Goal: Navigation & Orientation: Find specific page/section

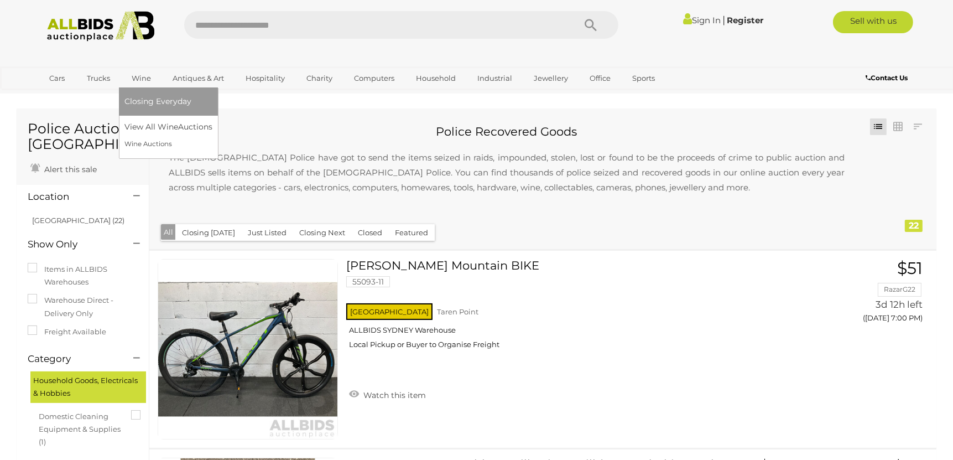
click at [138, 74] on link "Wine" at bounding box center [141, 78] width 34 height 18
click at [145, 130] on link "View All Wine Auctions" at bounding box center [170, 126] width 92 height 17
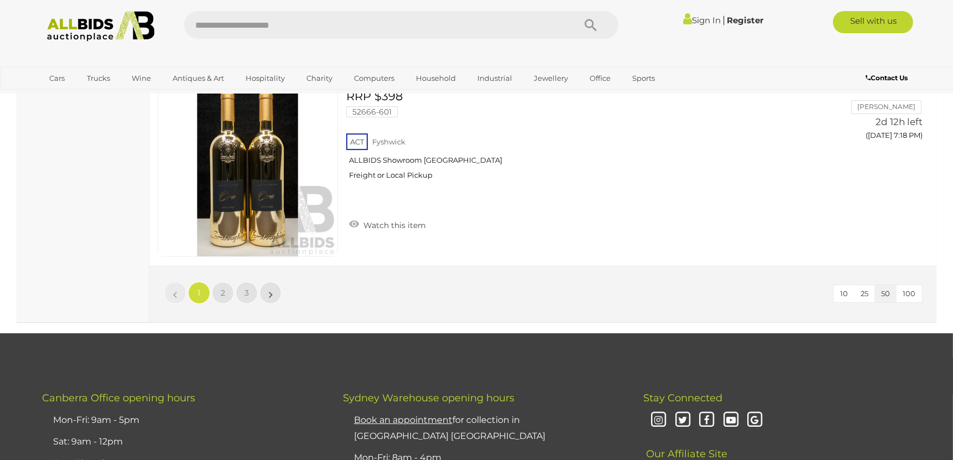
scroll to position [9937, 0]
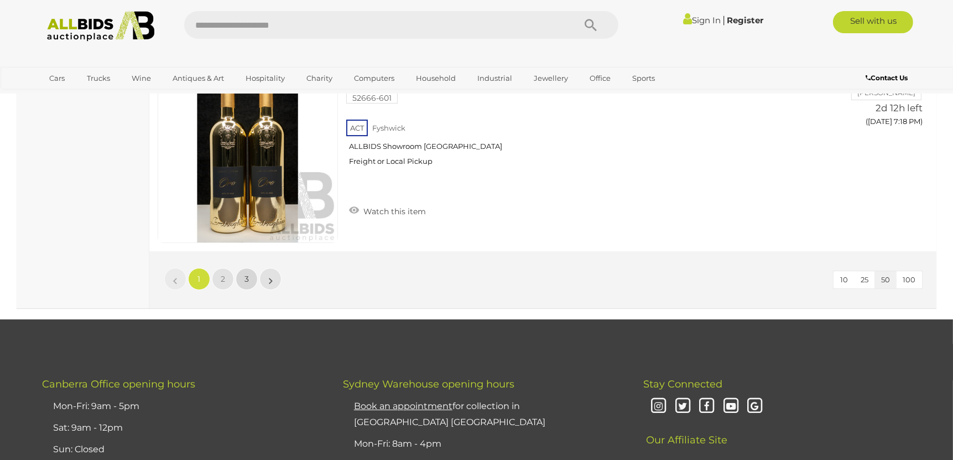
click at [252, 271] on link "3" at bounding box center [247, 279] width 22 height 22
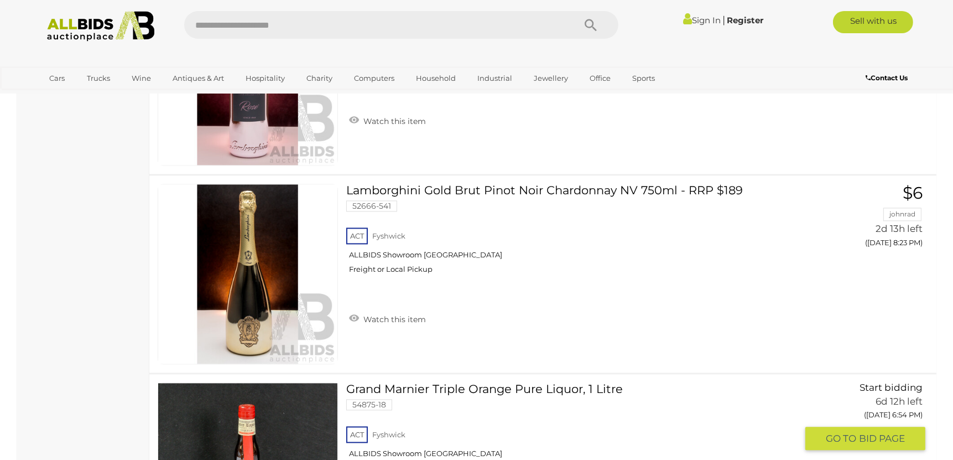
scroll to position [2869, 0]
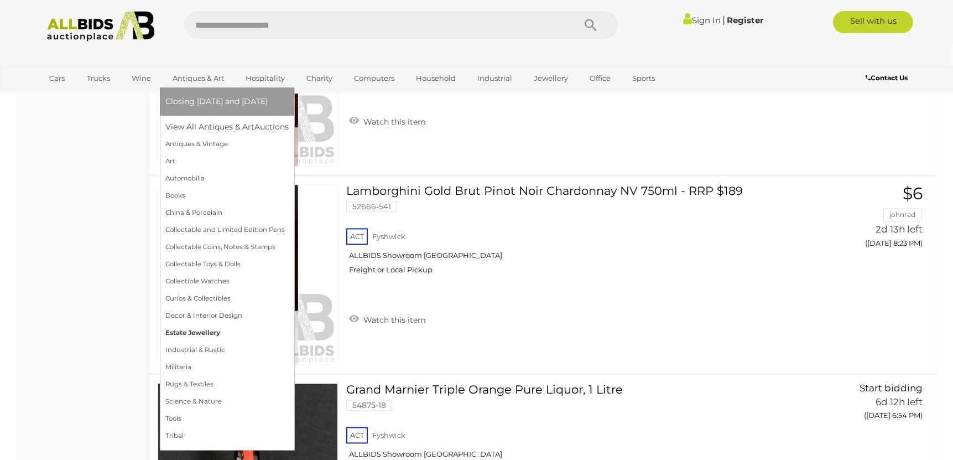
click at [193, 329] on link "Estate Jewellery" at bounding box center [226, 332] width 123 height 17
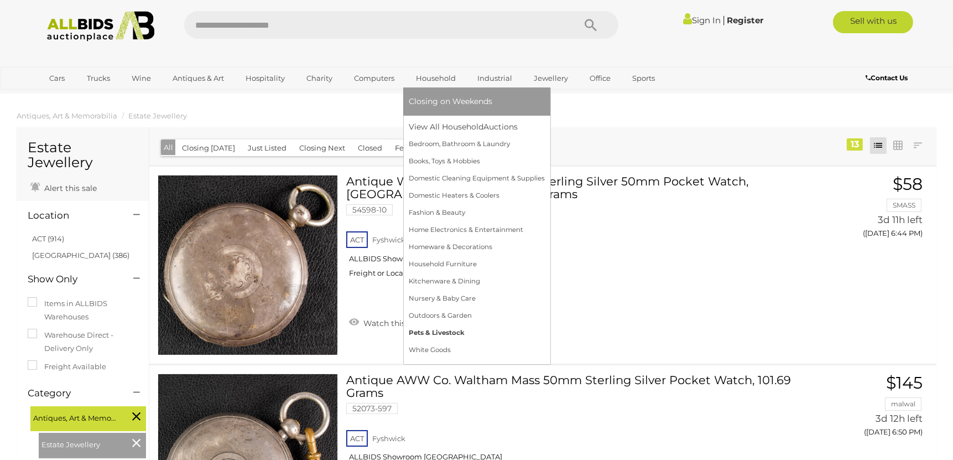
click at [424, 331] on link "Pets & Livestock" at bounding box center [477, 332] width 136 height 17
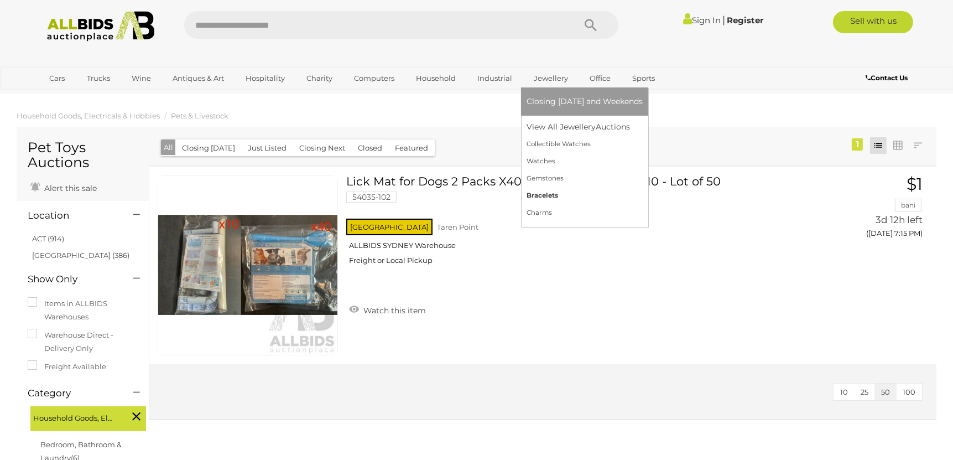
click at [545, 195] on link "Bracelets" at bounding box center [585, 195] width 116 height 17
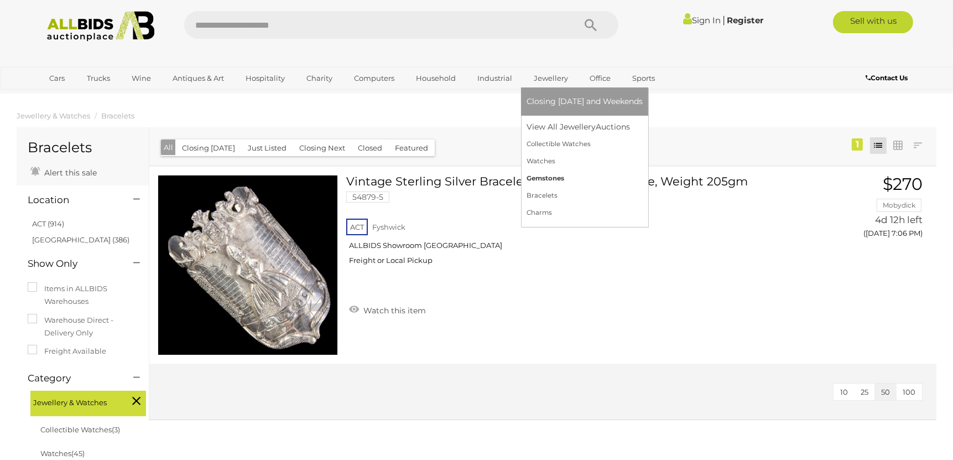
click at [548, 174] on link "Gemstones" at bounding box center [585, 178] width 116 height 17
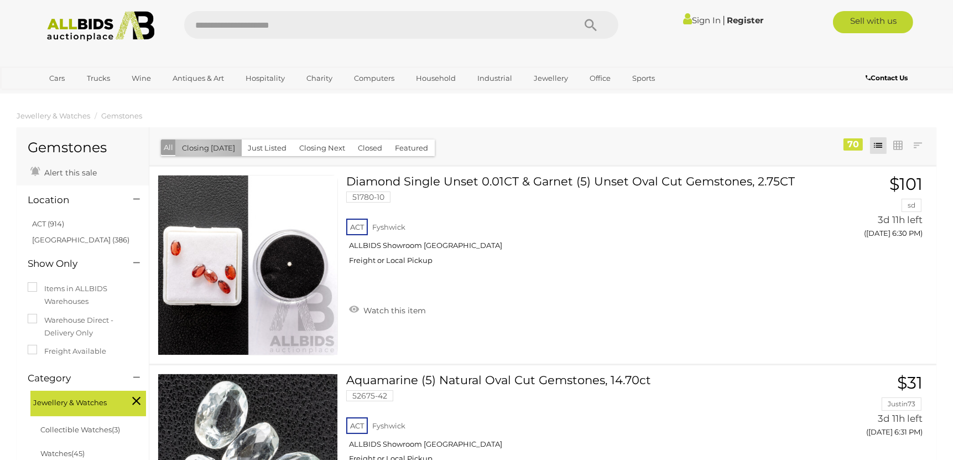
click at [194, 147] on button "Closing [DATE]" at bounding box center [208, 147] width 66 height 17
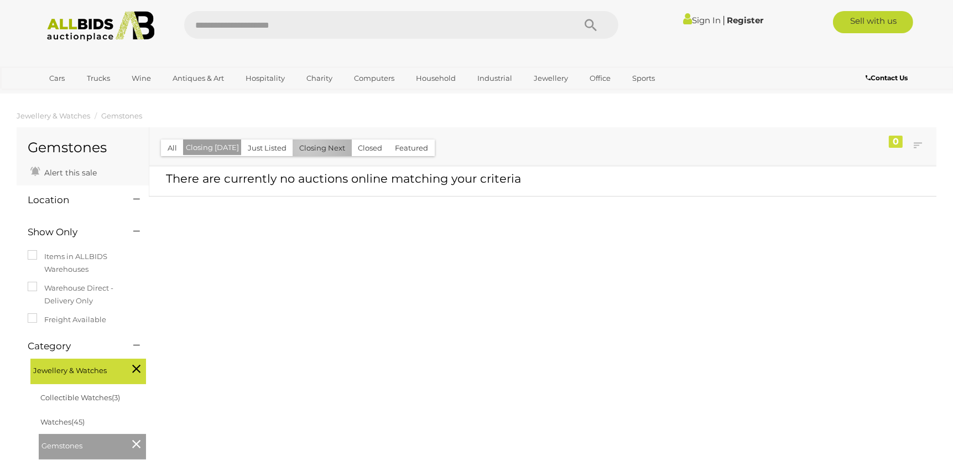
click at [303, 145] on button "Closing Next" at bounding box center [322, 147] width 59 height 17
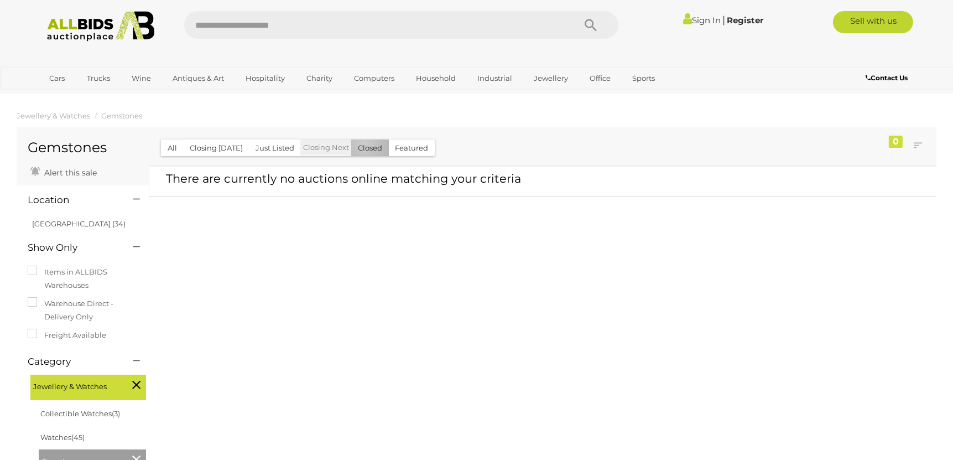
click at [360, 143] on button "Closed" at bounding box center [370, 147] width 38 height 17
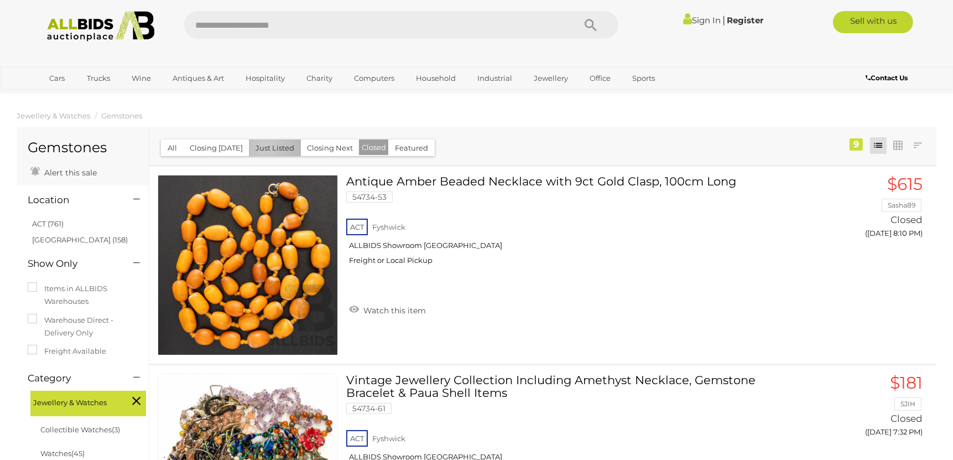
click at [263, 147] on button "Just Listed" at bounding box center [275, 147] width 52 height 17
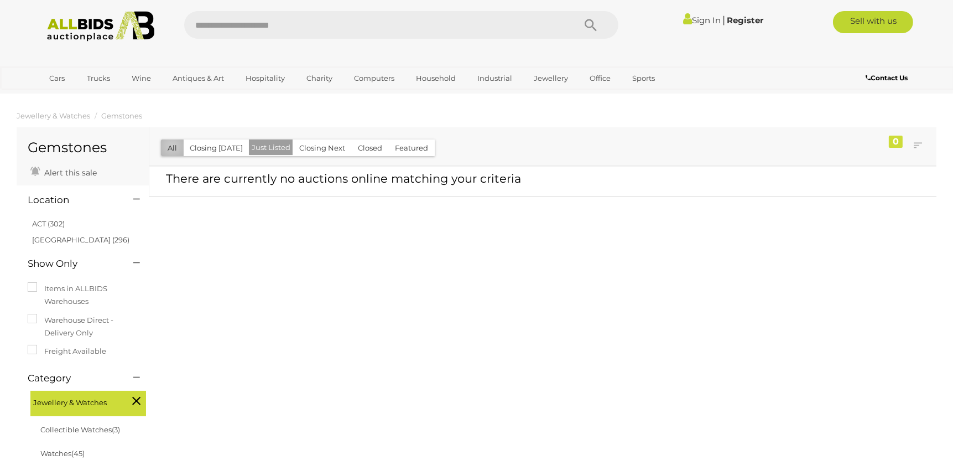
click at [172, 146] on button "All" at bounding box center [172, 147] width 23 height 17
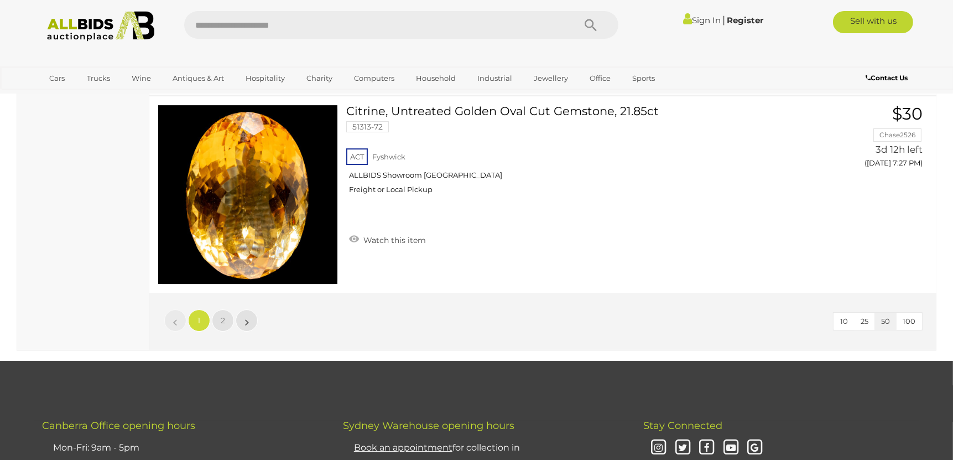
scroll to position [9795, 0]
click at [910, 313] on button "100" at bounding box center [909, 321] width 26 height 17
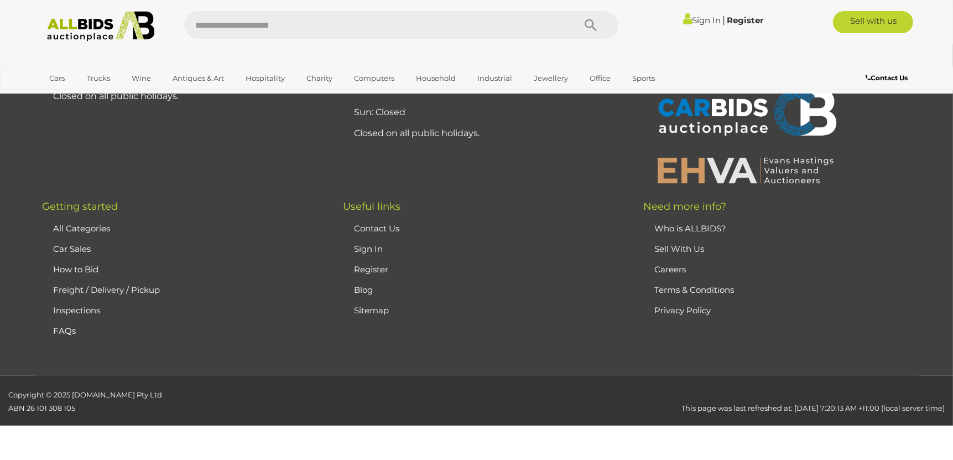
scroll to position [54, 0]
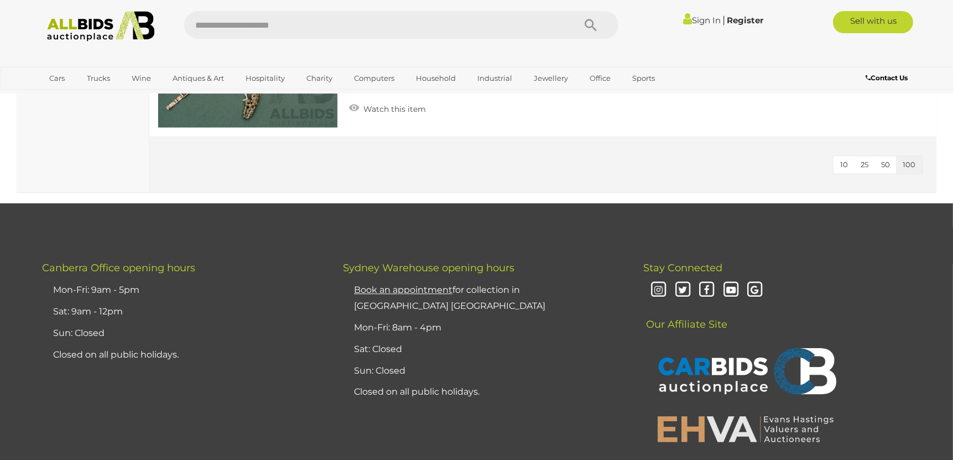
scroll to position [13949, 0]
